Goal: Transaction & Acquisition: Purchase product/service

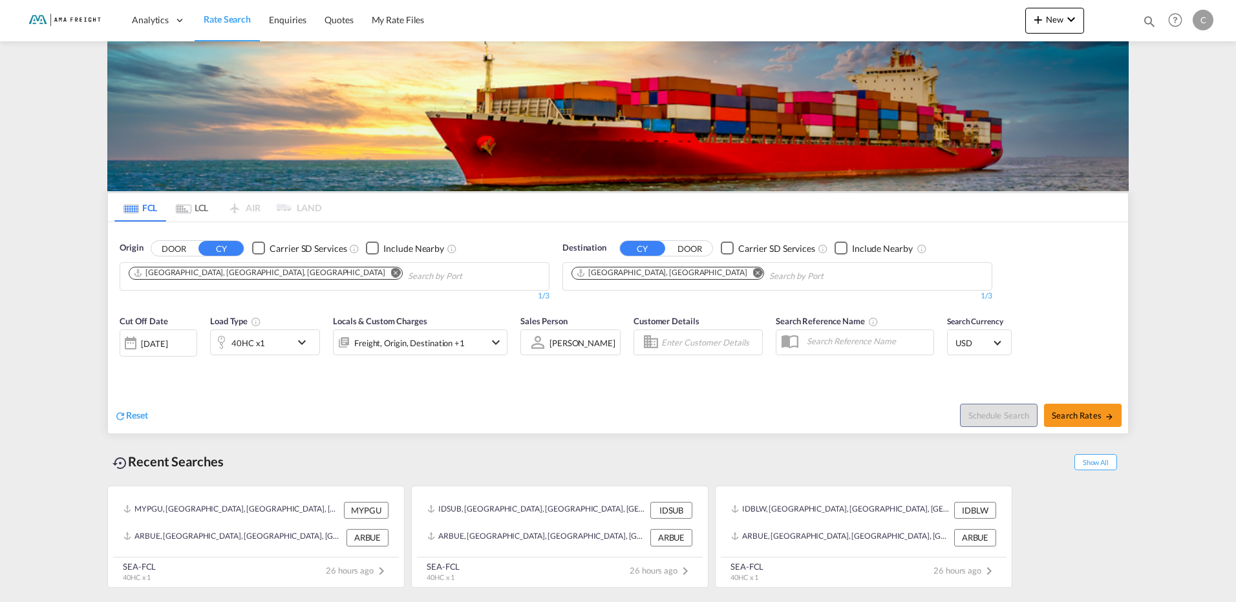
click at [391, 270] on md-icon "Remove" at bounding box center [396, 273] width 10 height 10
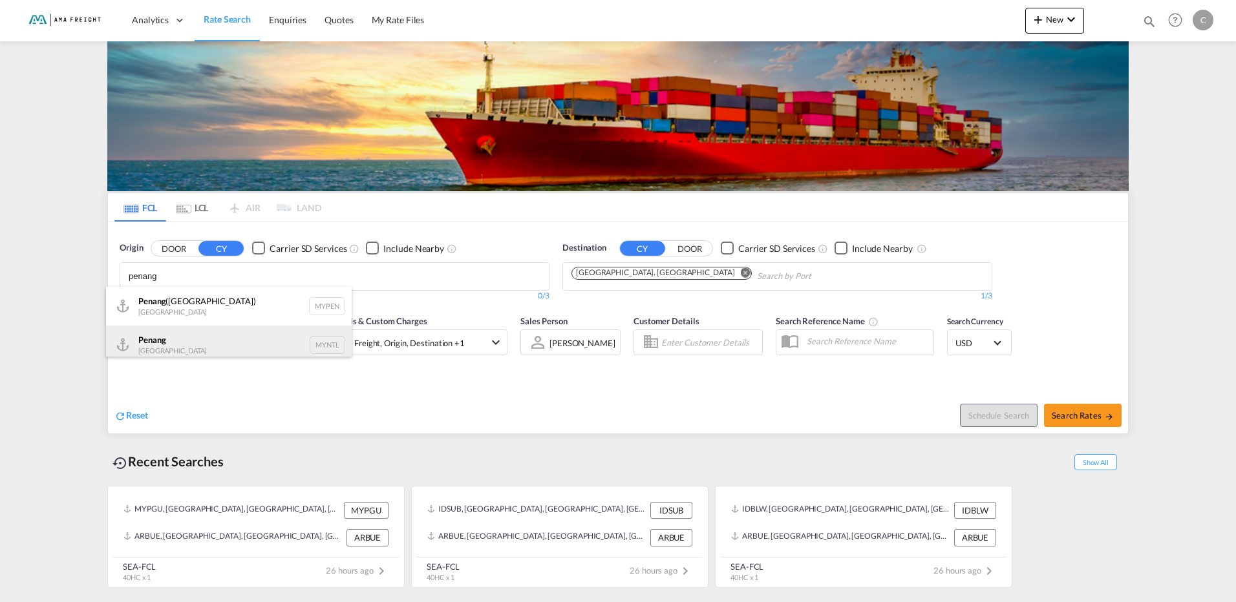
type input "penang"
click at [187, 346] on div "Penang Malaysia MYNTL" at bounding box center [229, 345] width 246 height 39
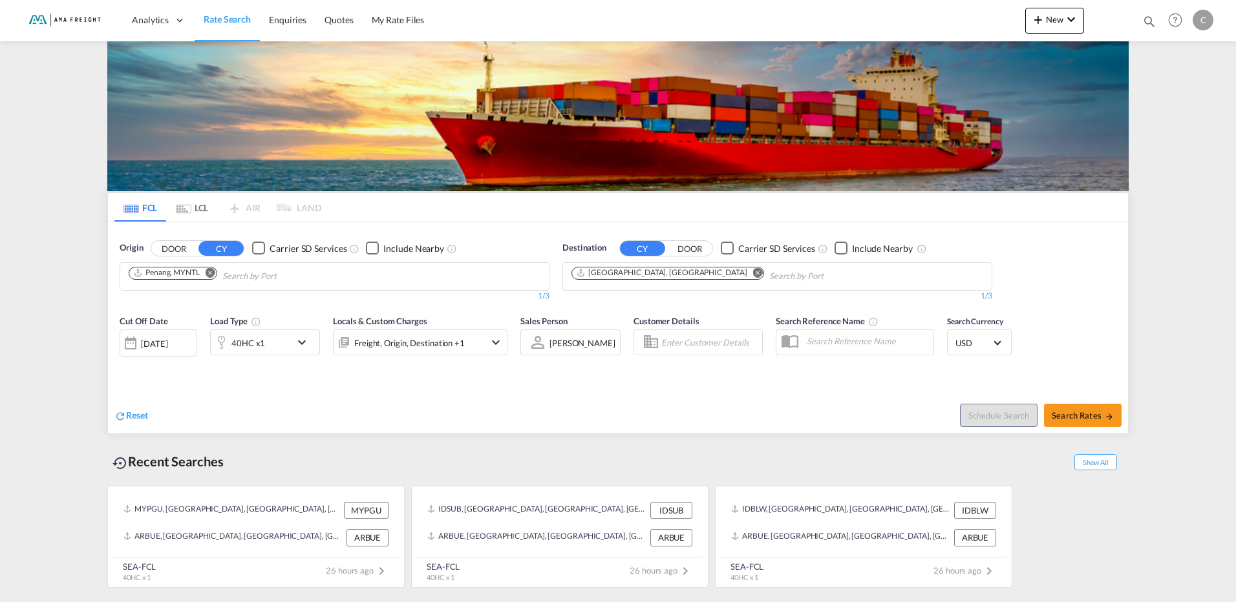
click at [753, 272] on md-icon "Remove" at bounding box center [758, 273] width 10 height 10
click at [673, 272] on body "Analytics Reports Rate Search Enquiries Quotes My Rate Files Analytics" at bounding box center [618, 301] width 1236 height 602
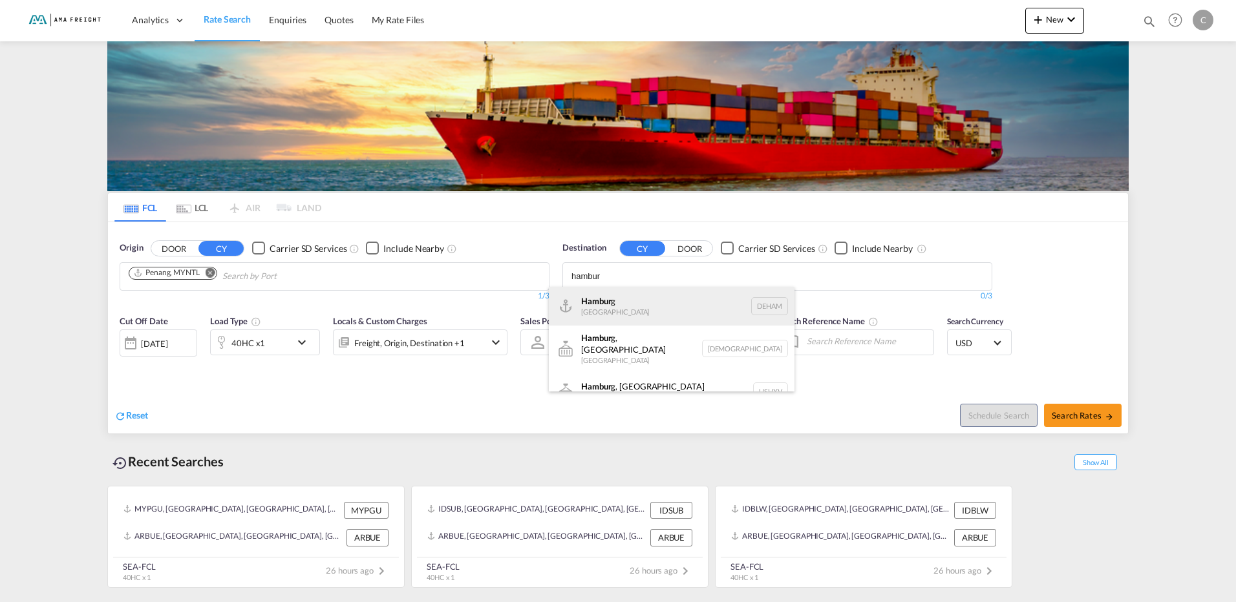
type input "hambur"
click at [653, 302] on div "Hambur g [GEOGRAPHIC_DATA] [GEOGRAPHIC_DATA]" at bounding box center [672, 306] width 246 height 39
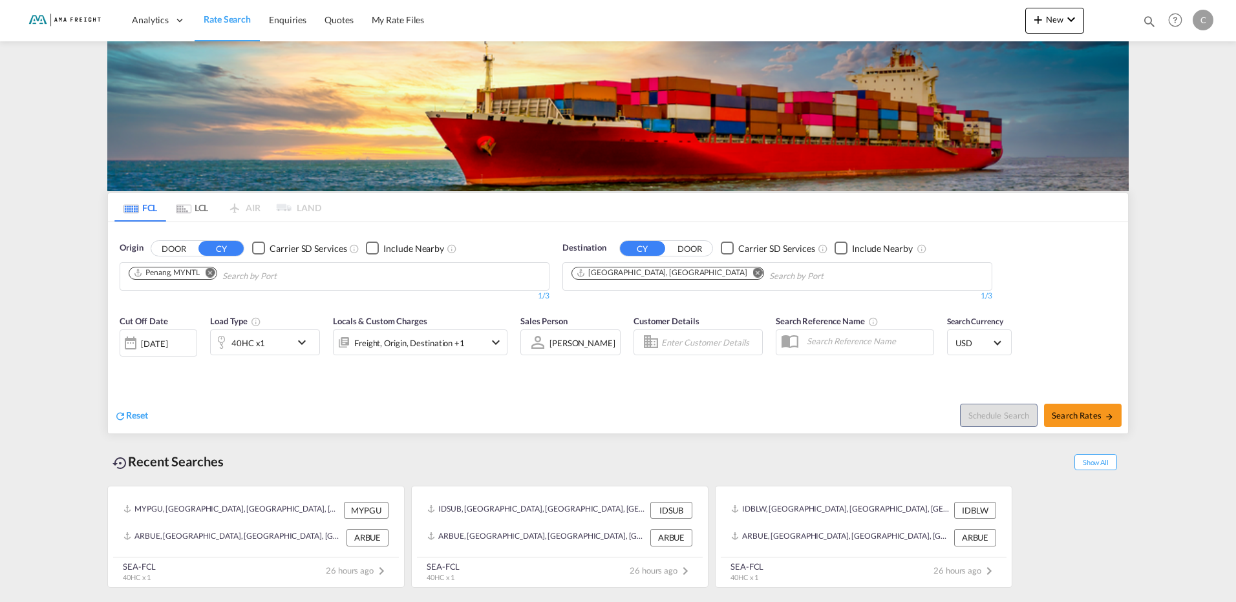
click at [300, 342] on md-icon "icon-chevron-down" at bounding box center [305, 343] width 22 height 16
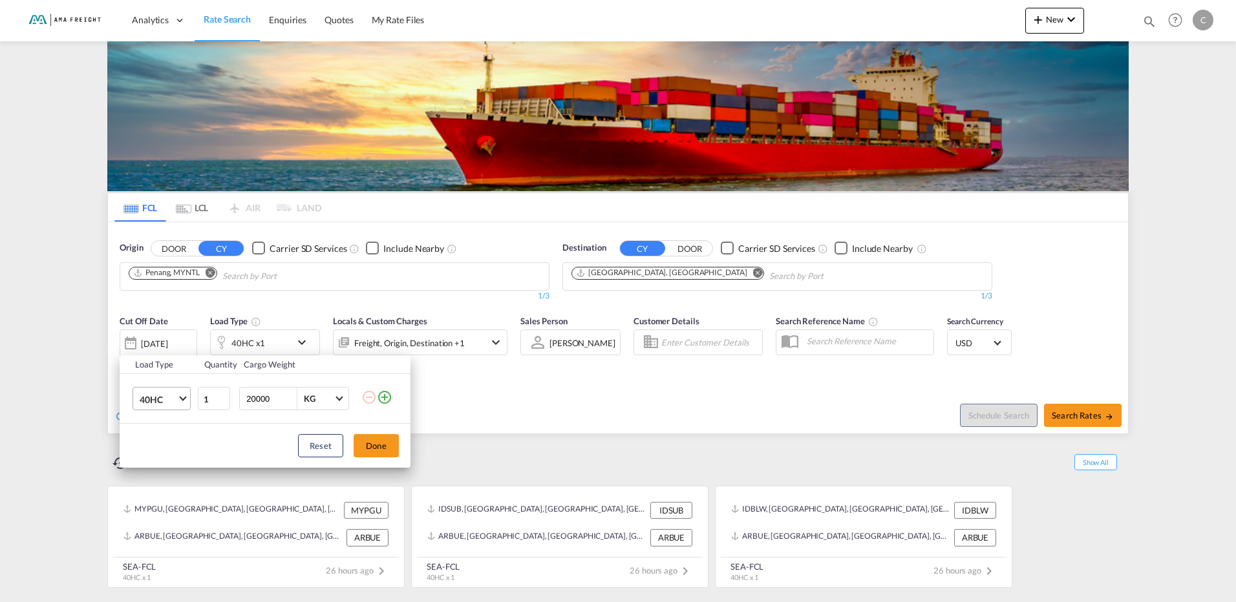
click at [182, 394] on md-select-value "40HC" at bounding box center [164, 399] width 52 height 22
click at [172, 330] on md-option "20GP" at bounding box center [173, 337] width 88 height 31
click at [368, 442] on button "Done" at bounding box center [376, 445] width 45 height 23
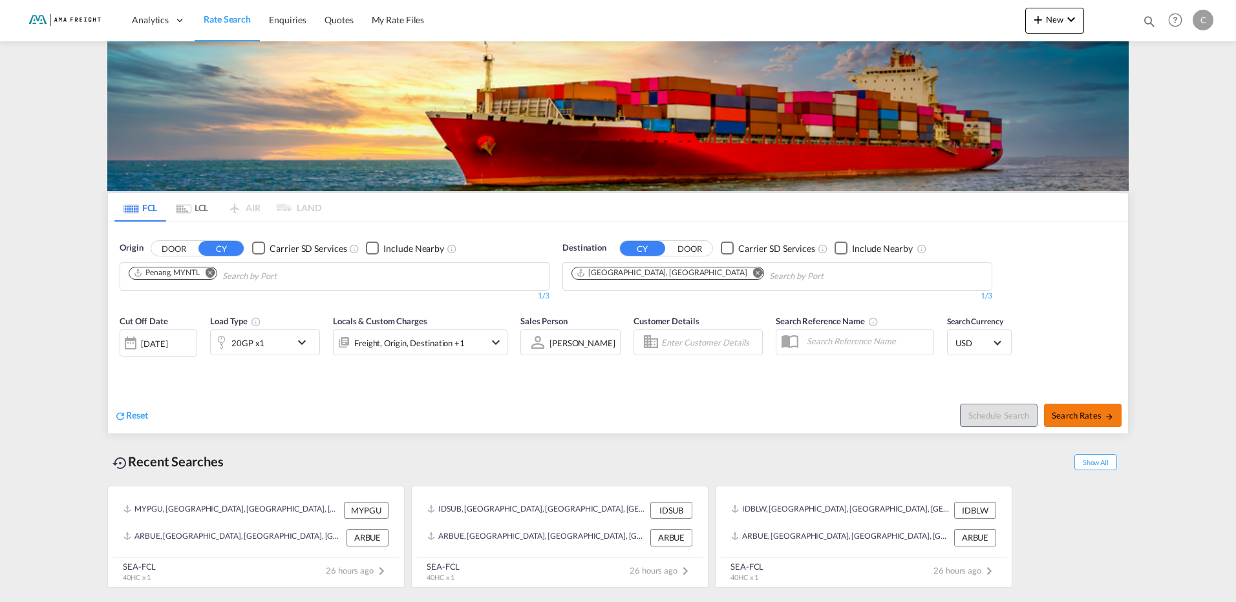
click at [1103, 411] on span "Search Rates" at bounding box center [1083, 415] width 62 height 10
type input "MYNTL to DEHAM / [DATE]"
